Goal: Find specific page/section: Find specific page/section

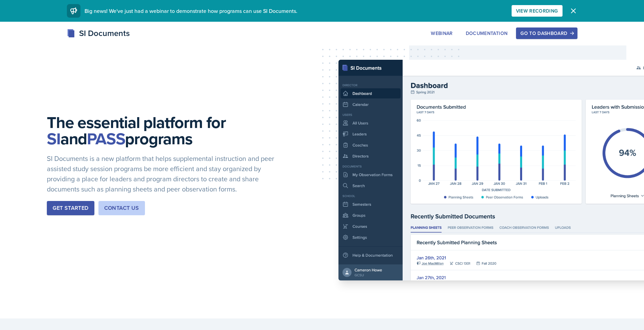
click at [566, 32] on div "Go to Dashboard" at bounding box center [547, 33] width 52 height 5
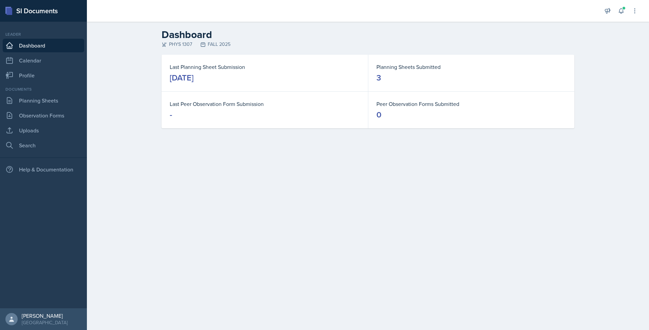
click at [194, 75] on div "[DATE]" at bounding box center [182, 77] width 24 height 11
click at [68, 103] on link "Planning Sheets" at bounding box center [44, 101] width 82 height 14
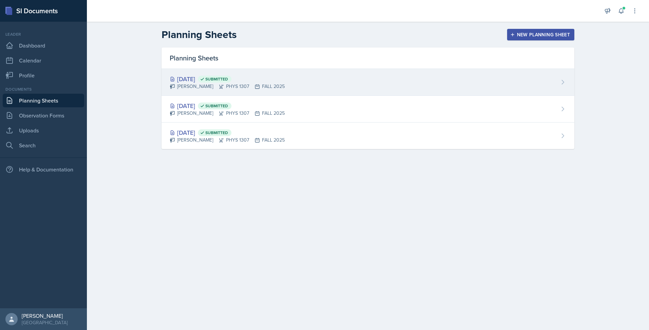
click at [228, 78] on span "Submitted" at bounding box center [217, 78] width 23 height 5
